Goal: Task Accomplishment & Management: Manage account settings

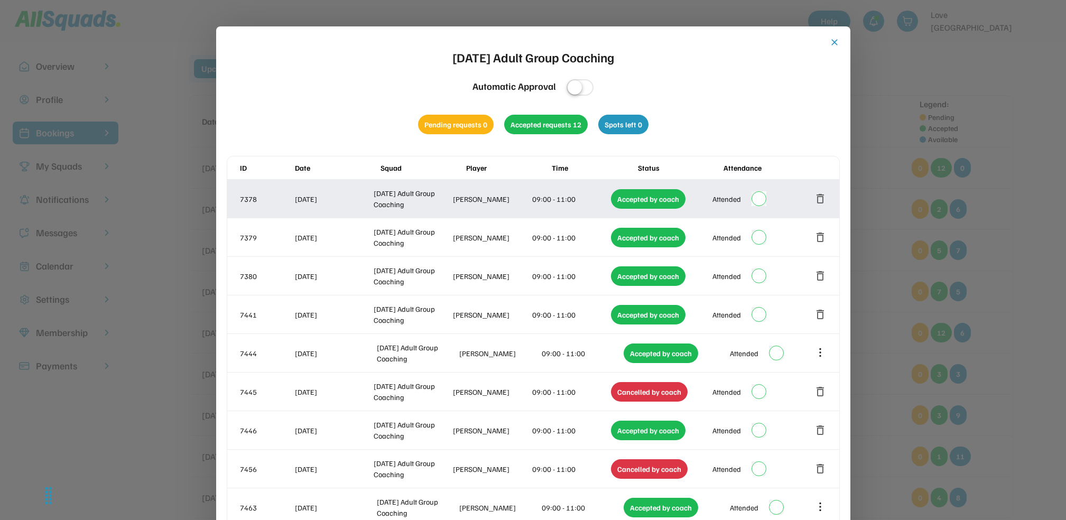
scroll to position [11, 0]
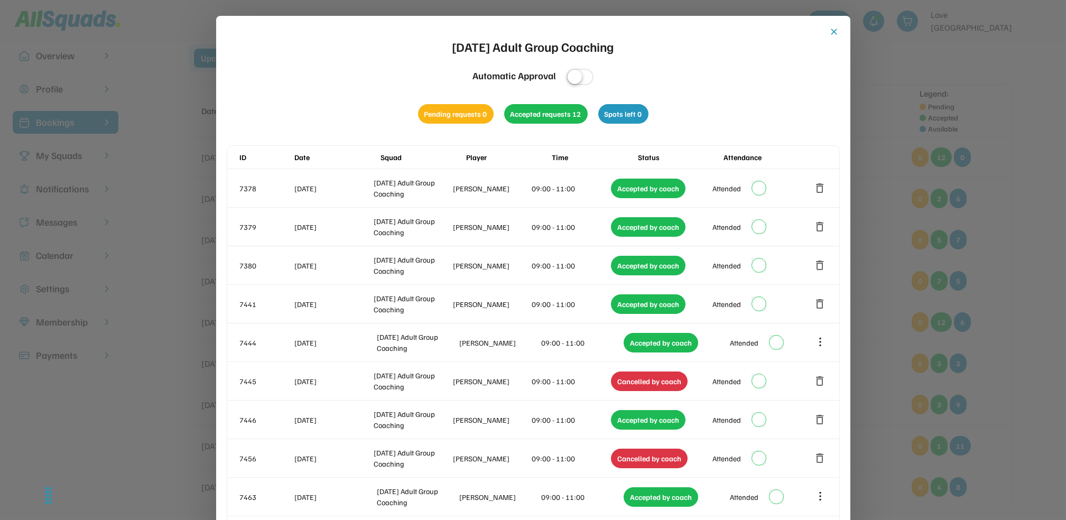
click at [997, 180] on div at bounding box center [533, 260] width 1066 height 520
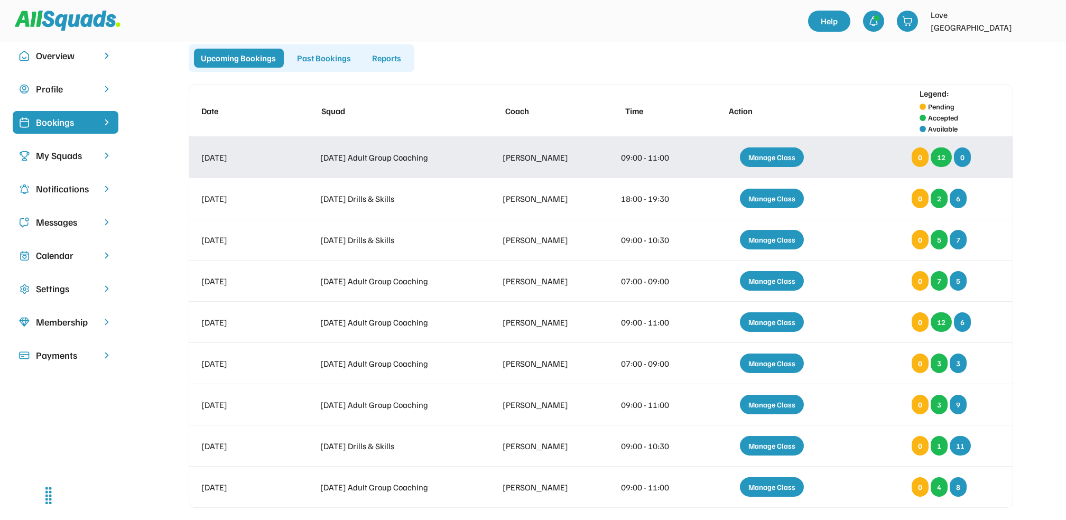
click at [758, 153] on div "Manage Class" at bounding box center [772, 157] width 64 height 20
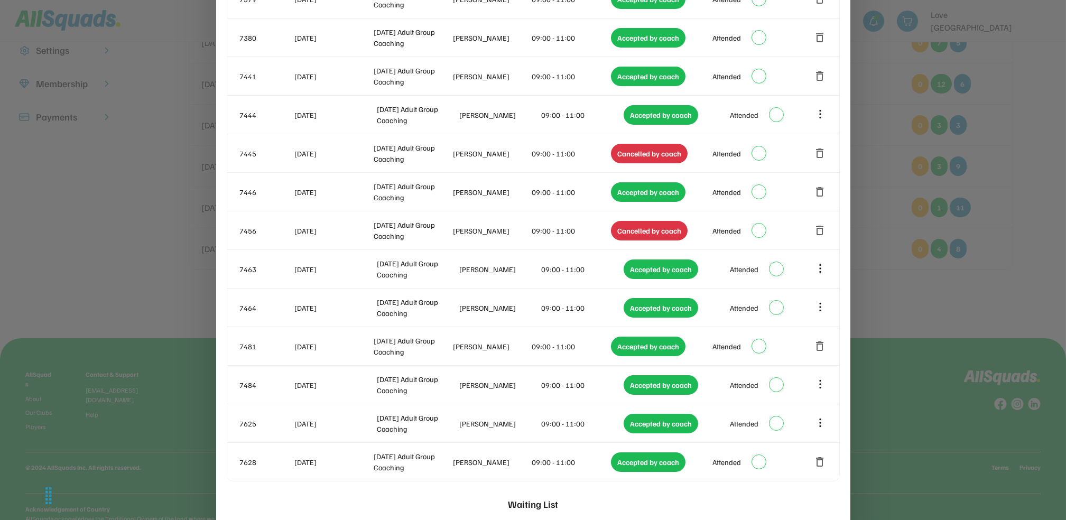
scroll to position [250, 0]
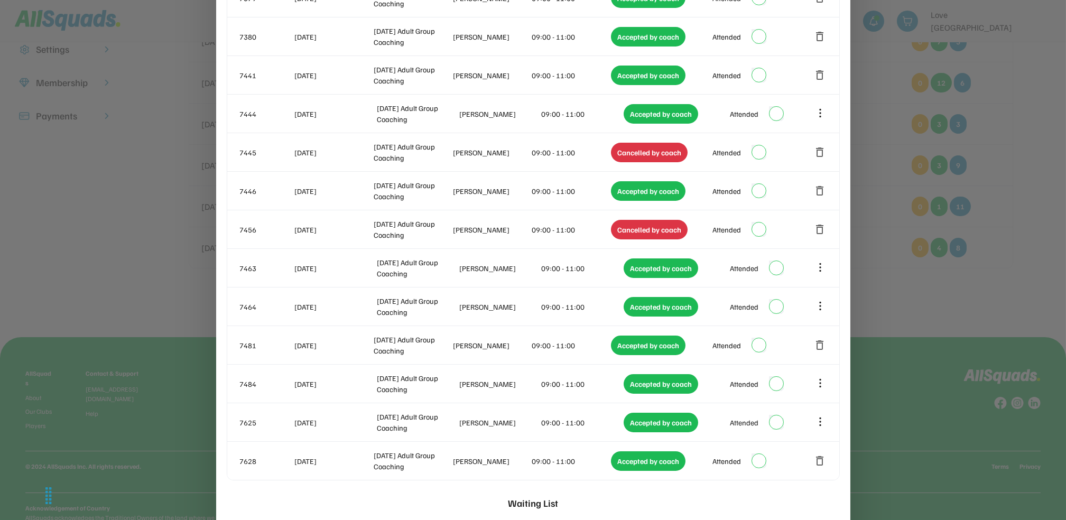
click at [1024, 104] on div at bounding box center [533, 260] width 1066 height 520
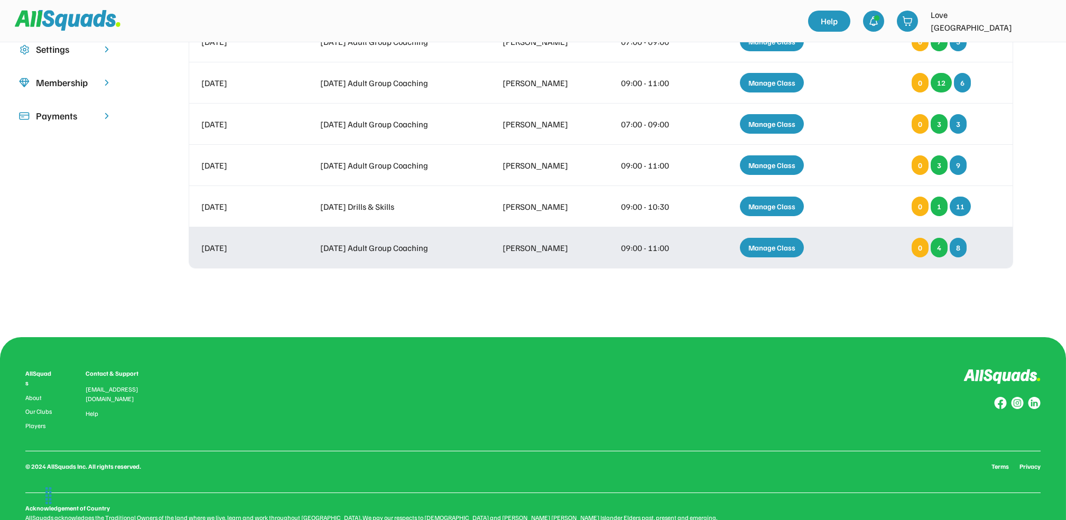
click at [765, 250] on div "Manage Class" at bounding box center [772, 248] width 64 height 20
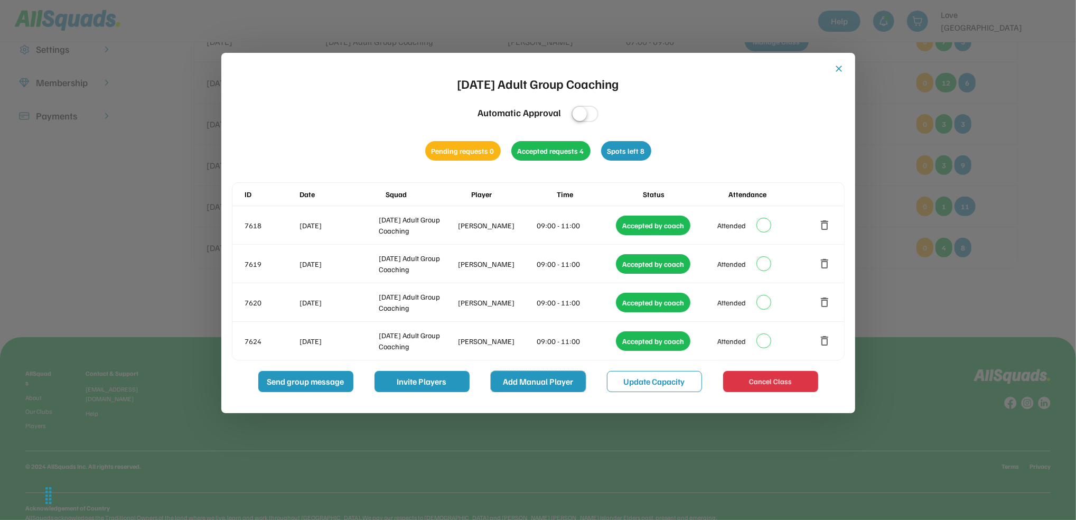
click at [560, 388] on button "Add Manual Player" at bounding box center [538, 381] width 95 height 21
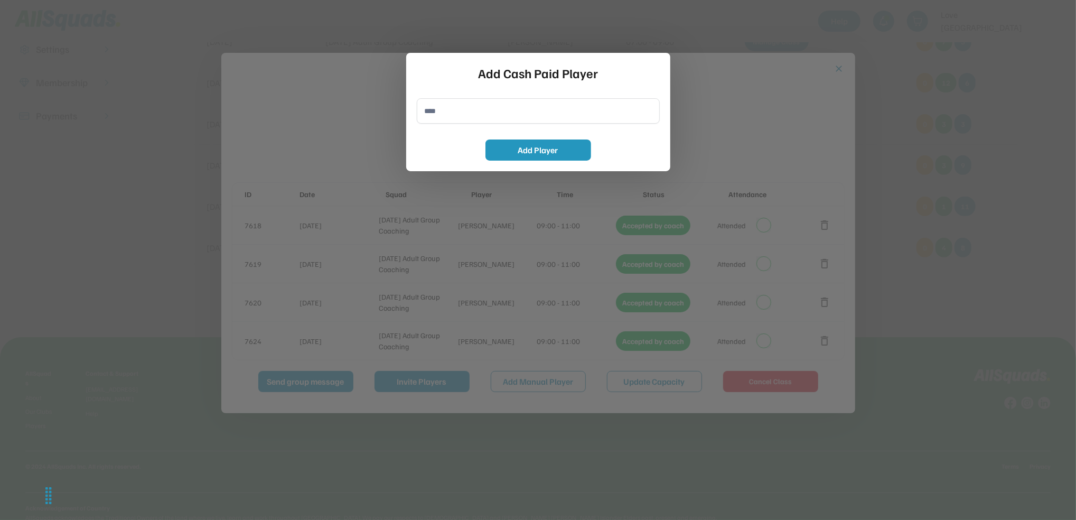
click at [474, 109] on input "input" at bounding box center [538, 110] width 243 height 25
type input "**********"
click at [549, 145] on button "Add Player" at bounding box center [539, 150] width 106 height 21
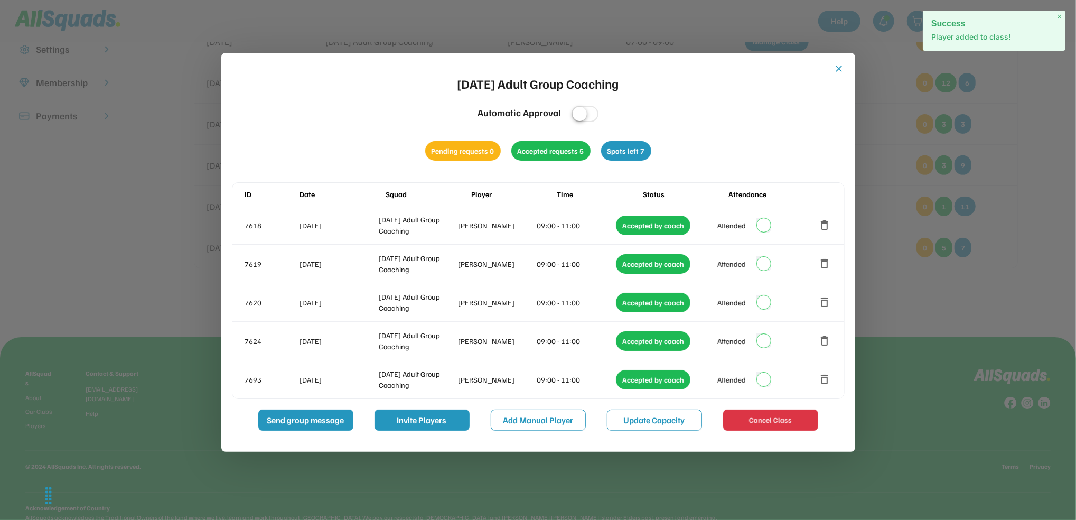
click at [842, 69] on button "close" at bounding box center [839, 68] width 11 height 11
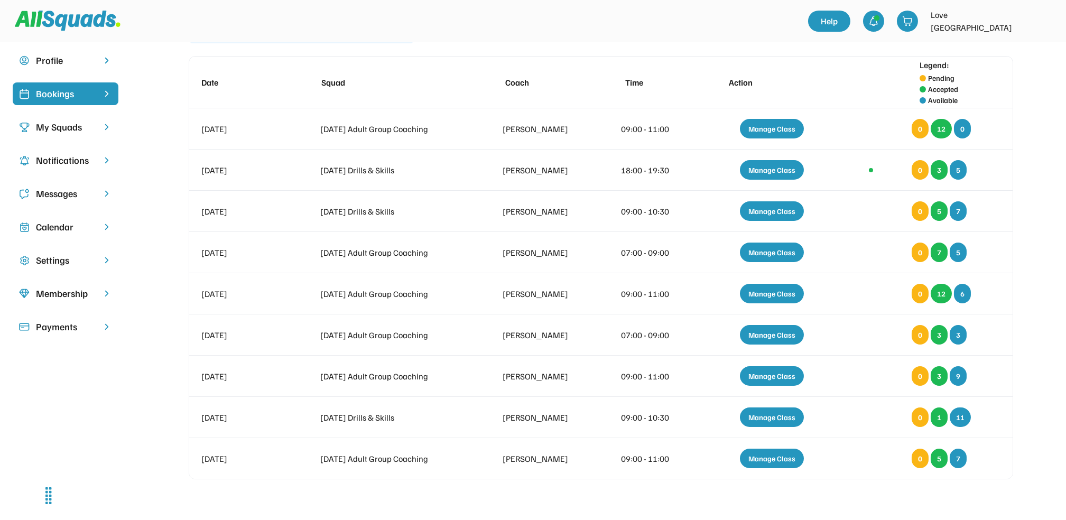
scroll to position [38, 0]
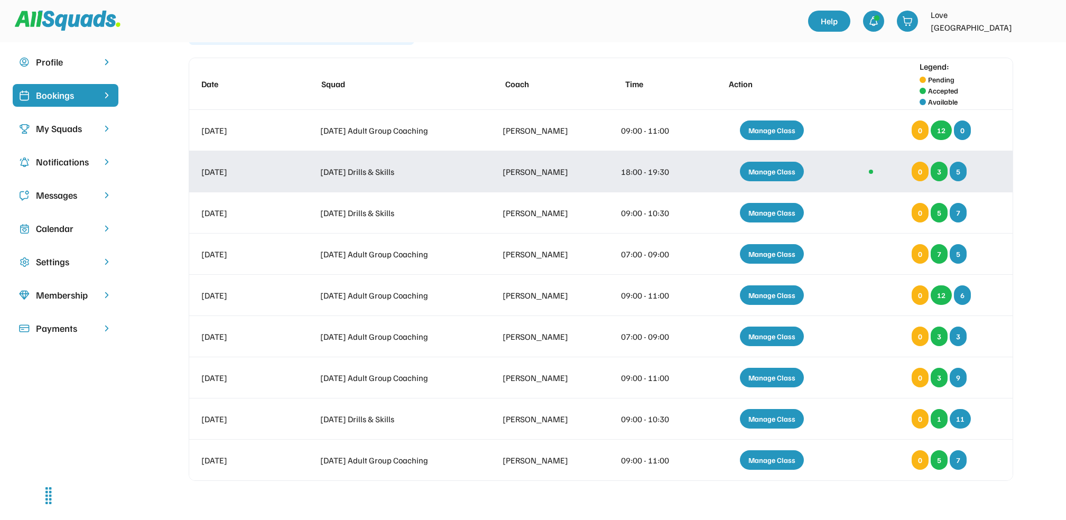
click at [774, 166] on div "Manage Class" at bounding box center [772, 172] width 64 height 20
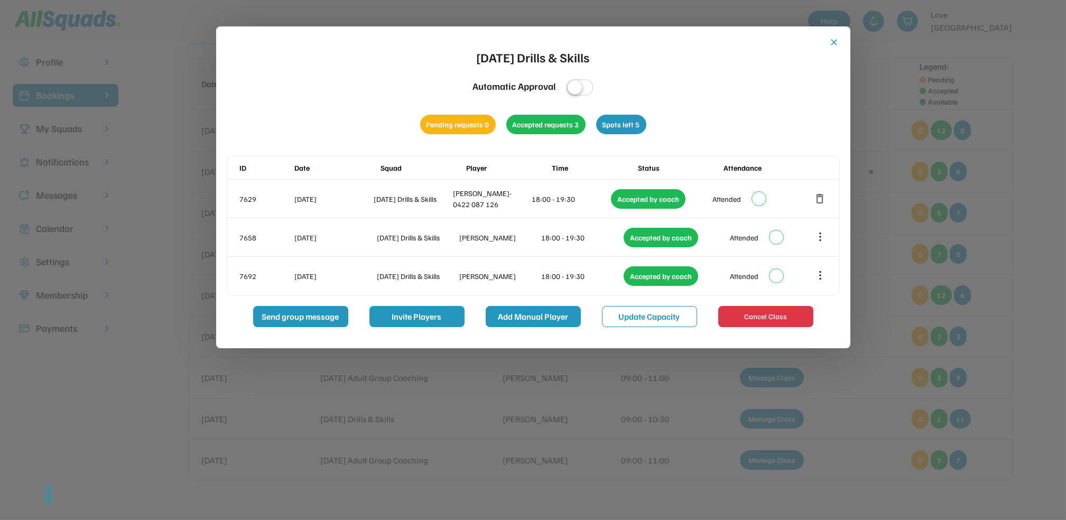
click at [517, 314] on button "Add Manual Player" at bounding box center [533, 316] width 95 height 21
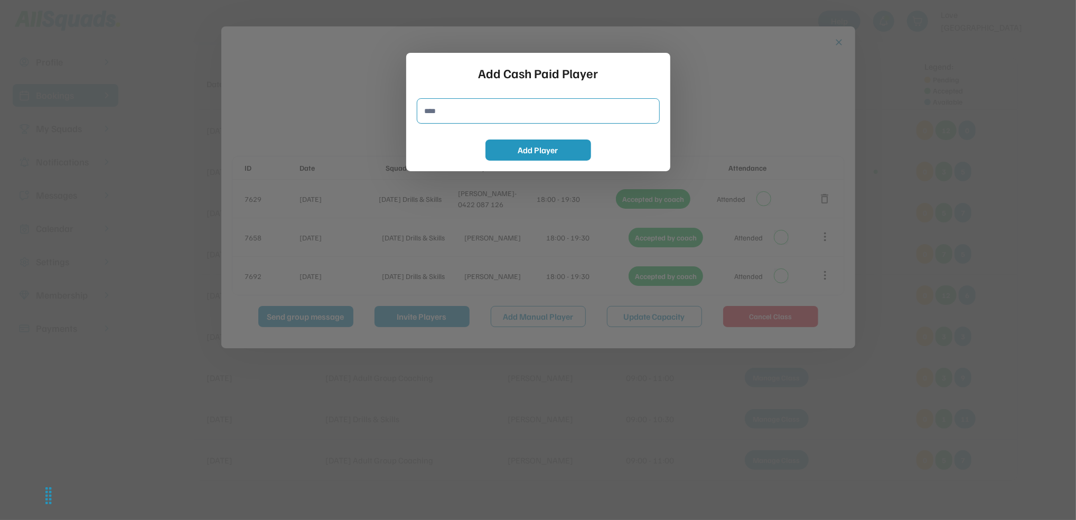
click at [497, 116] on input "input" at bounding box center [538, 110] width 243 height 25
type input "**********"
click at [566, 151] on button "Add Player" at bounding box center [539, 150] width 106 height 21
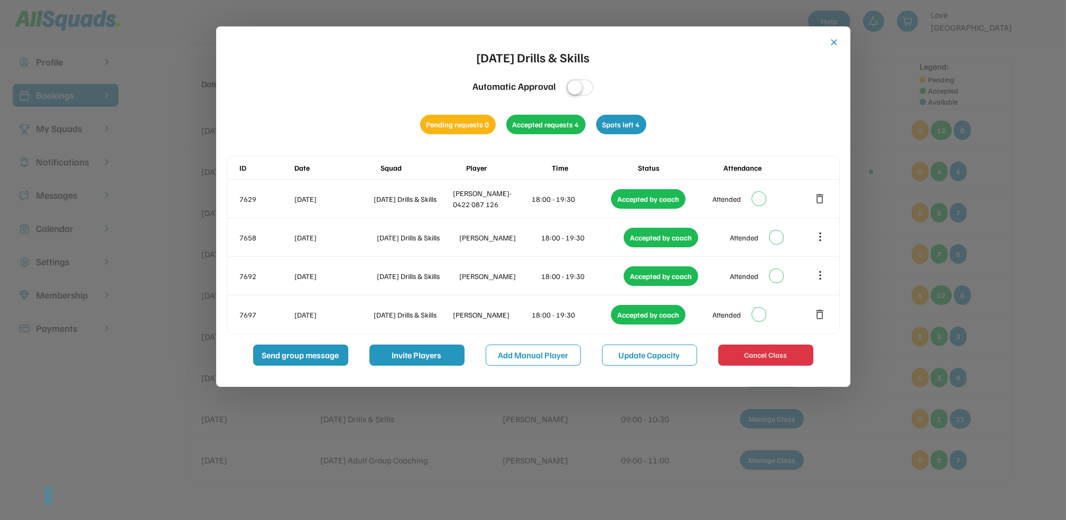
click at [998, 108] on div at bounding box center [533, 260] width 1066 height 520
